Goal: Navigation & Orientation: Find specific page/section

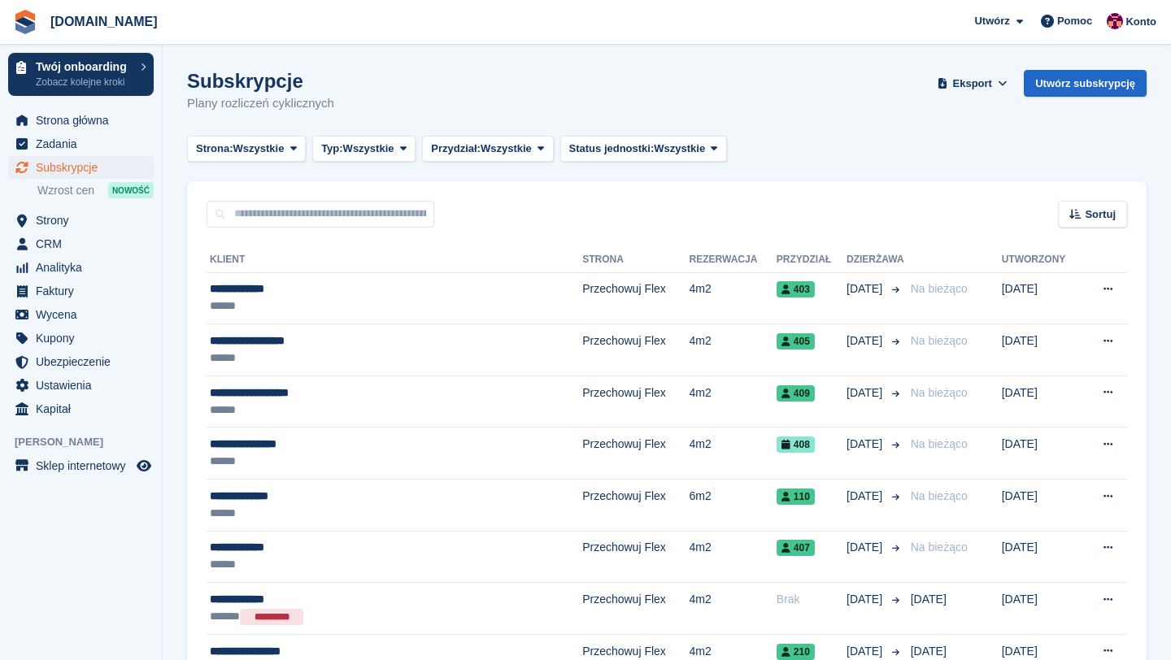
scroll to position [187, 0]
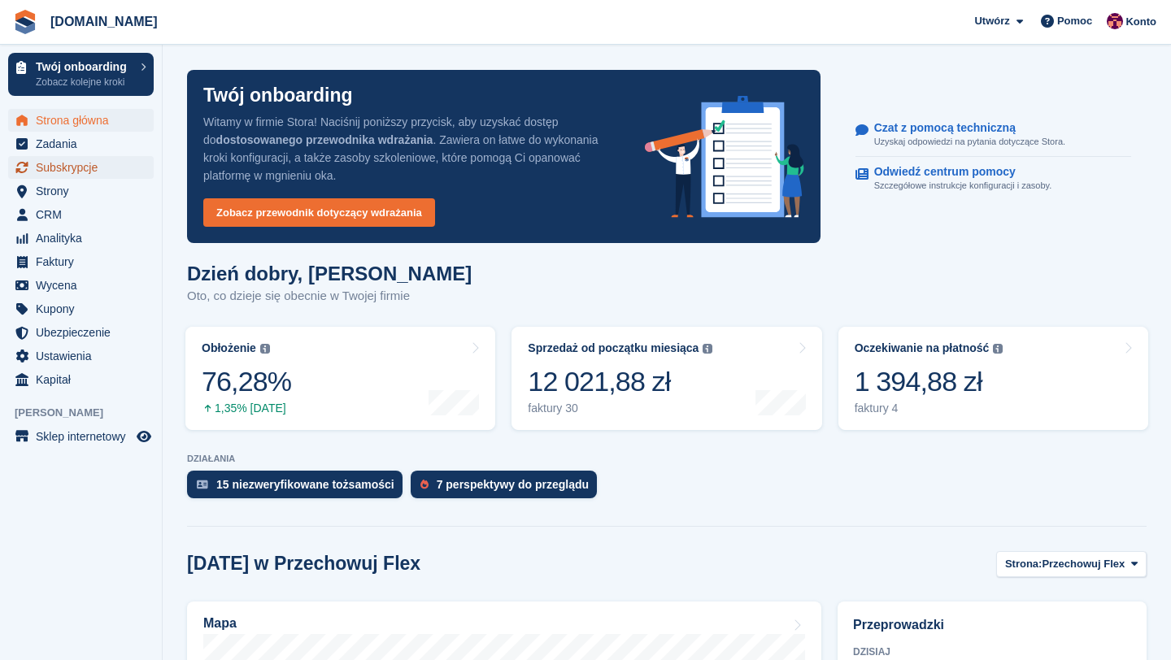
click at [76, 169] on span "Subskrypcje" at bounding box center [85, 167] width 98 height 23
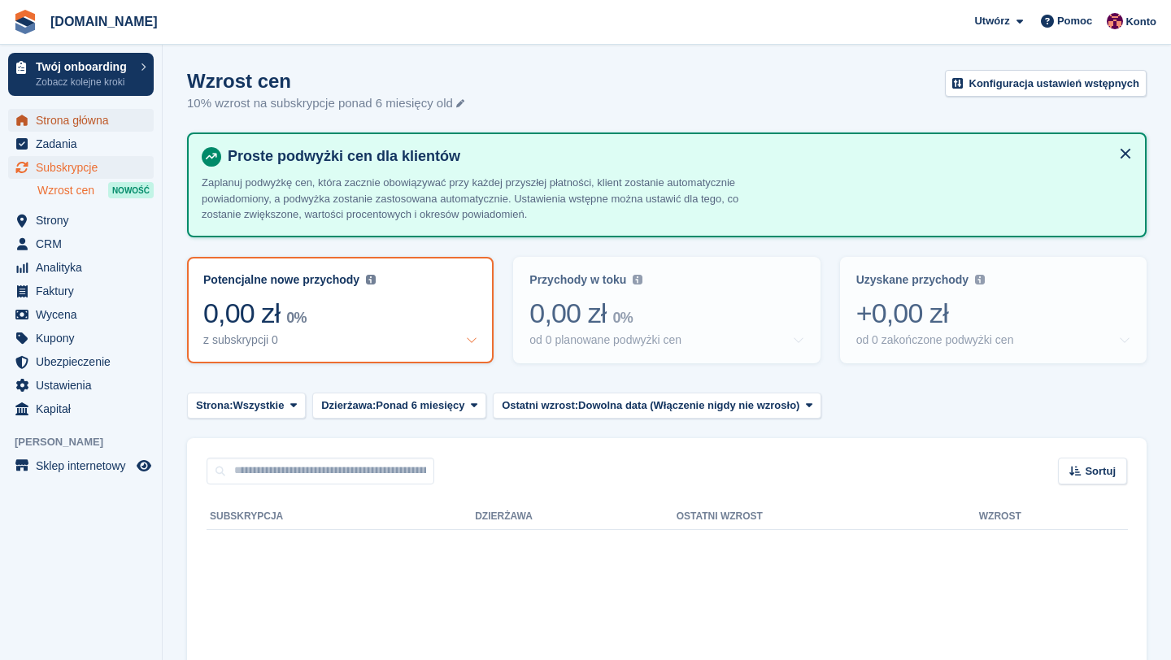
click at [104, 123] on span "Strona główna" at bounding box center [85, 120] width 98 height 23
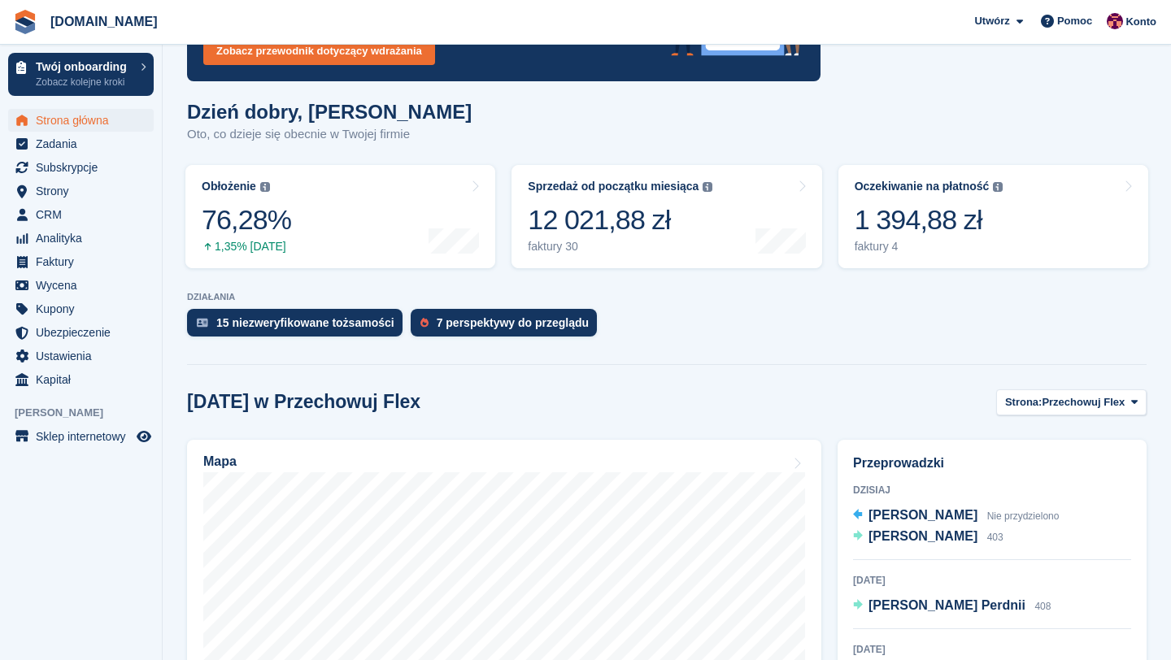
scroll to position [163, 0]
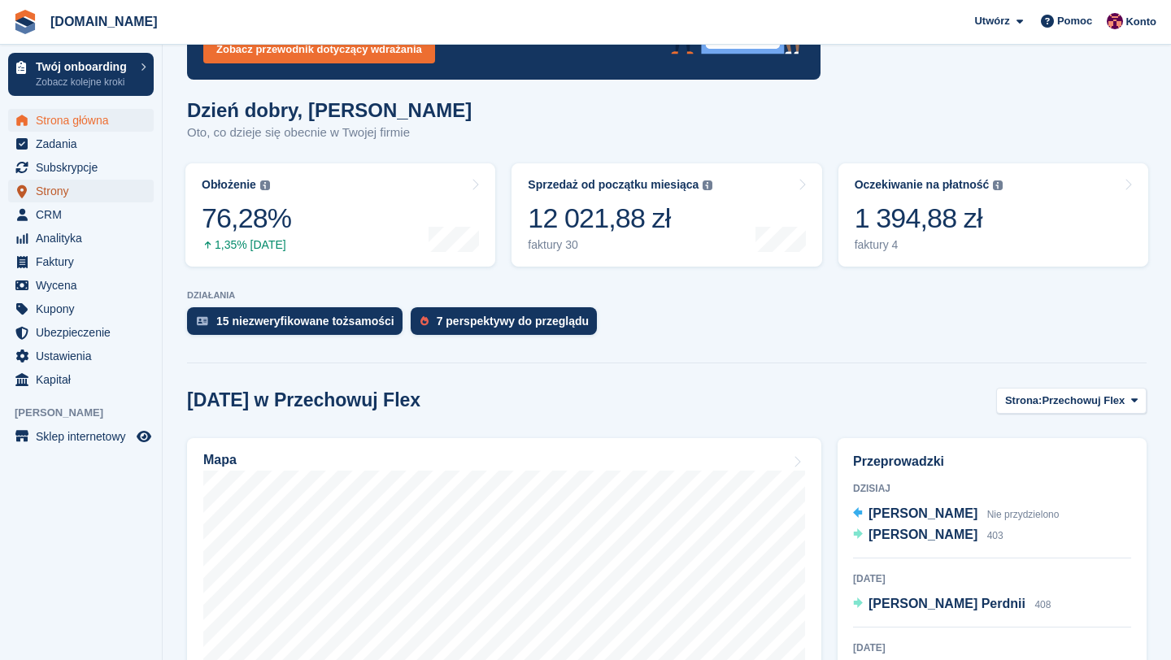
click at [79, 190] on span "Strony" at bounding box center [85, 191] width 98 height 23
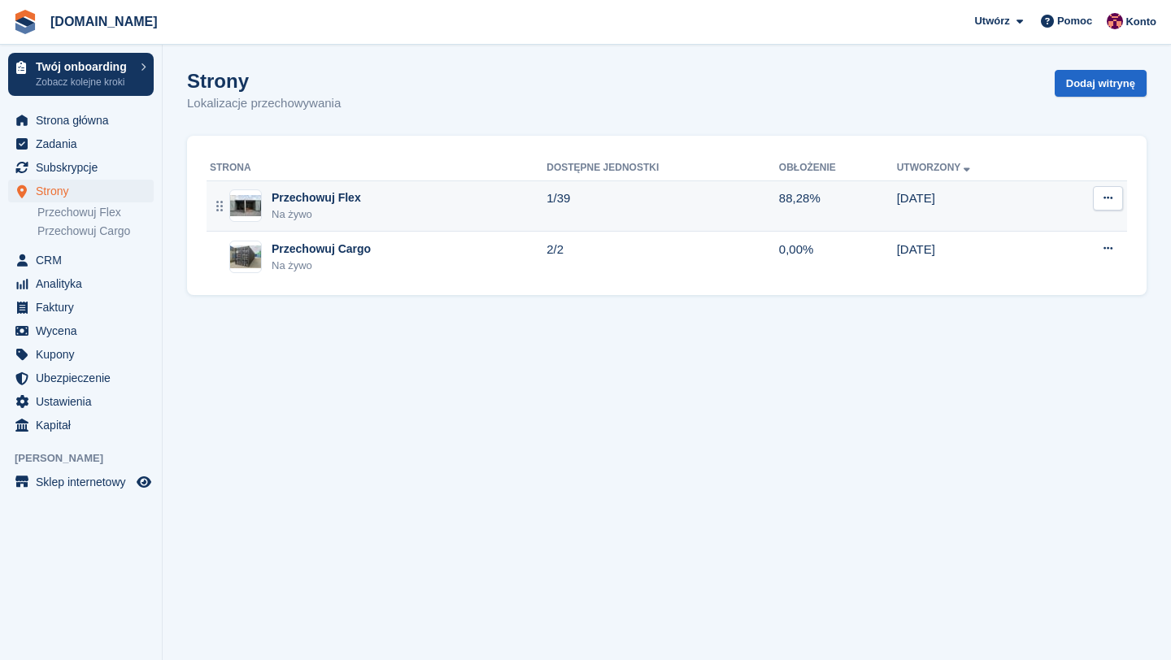
click at [293, 198] on div "Przechowuj Flex" at bounding box center [316, 197] width 89 height 17
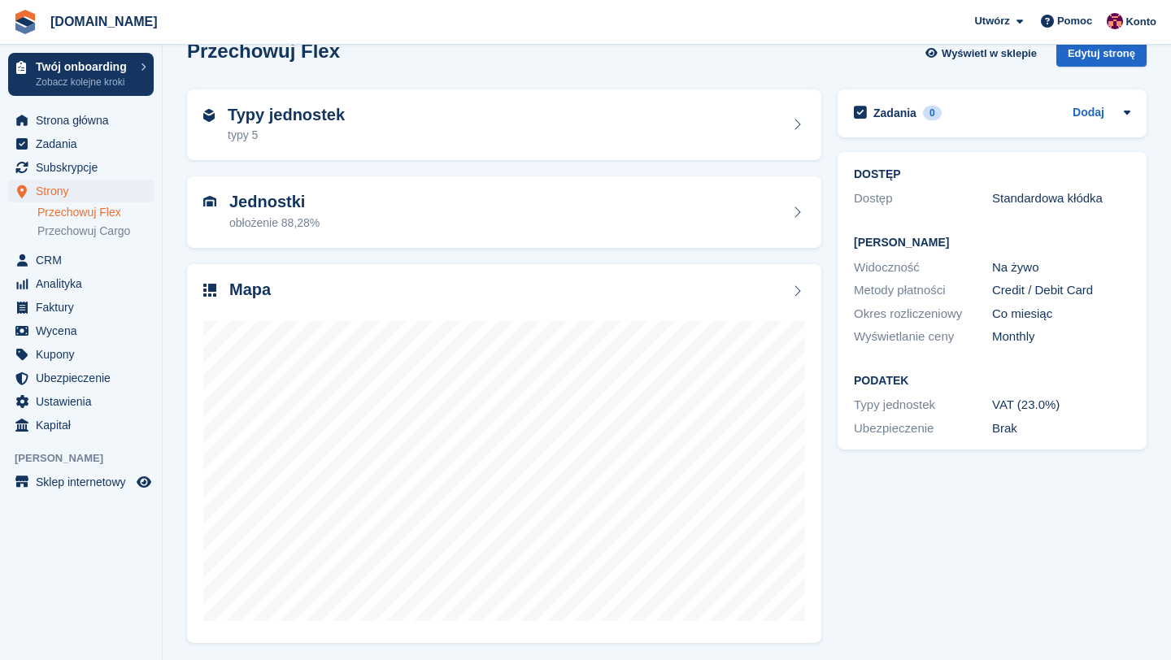
scroll to position [33, 0]
